Goal: Navigation & Orientation: Find specific page/section

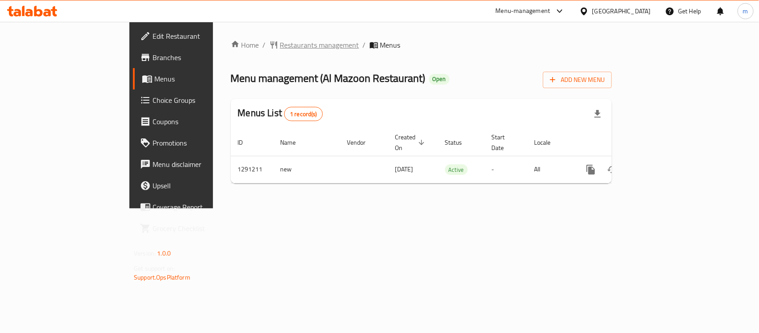
click at [280, 45] on span "Restaurants management" at bounding box center [319, 45] width 79 height 11
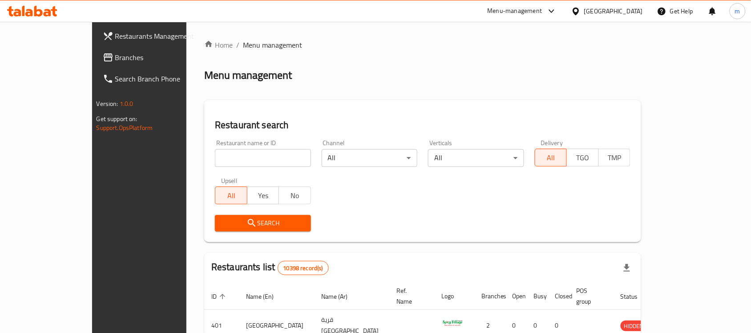
click at [115, 59] on span "Branches" at bounding box center [162, 57] width 95 height 11
